Goal: Navigation & Orientation: Find specific page/section

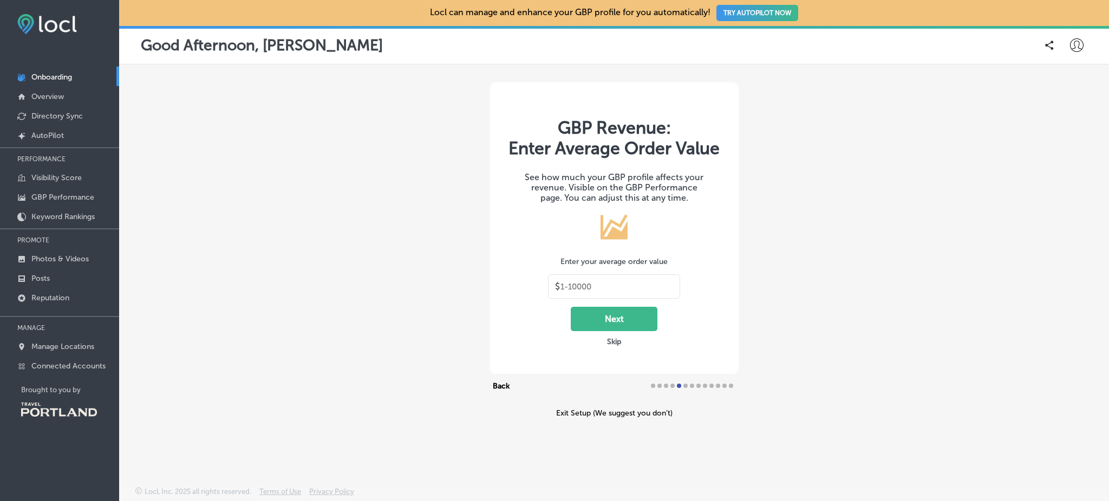
type input "30"
click at [78, 342] on p "Manage Locations" at bounding box center [62, 346] width 63 height 9
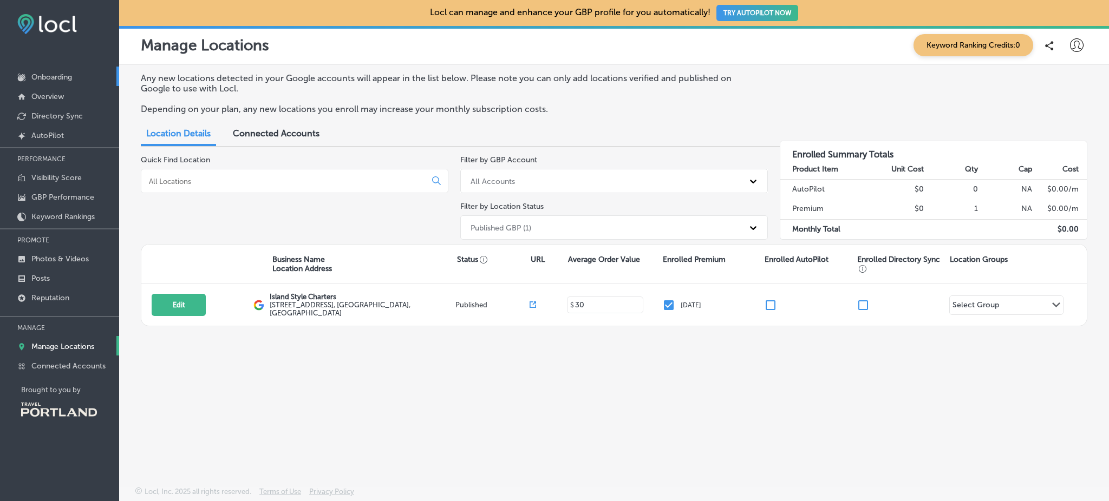
click at [55, 82] on link "Onboarding" at bounding box center [59, 76] width 119 height 19
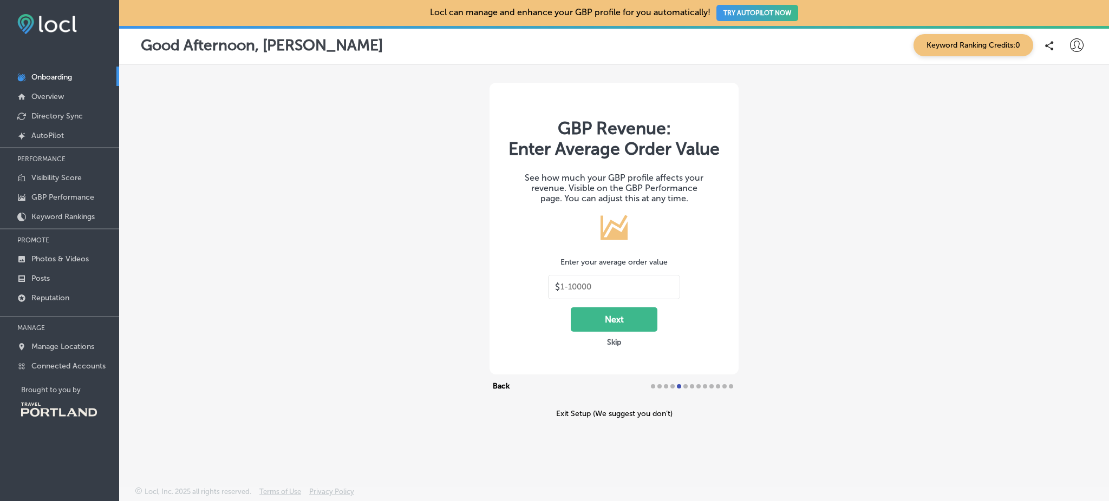
type input "30"
click at [85, 336] on link "Manage Locations" at bounding box center [59, 345] width 119 height 19
